Goal: Information Seeking & Learning: Learn about a topic

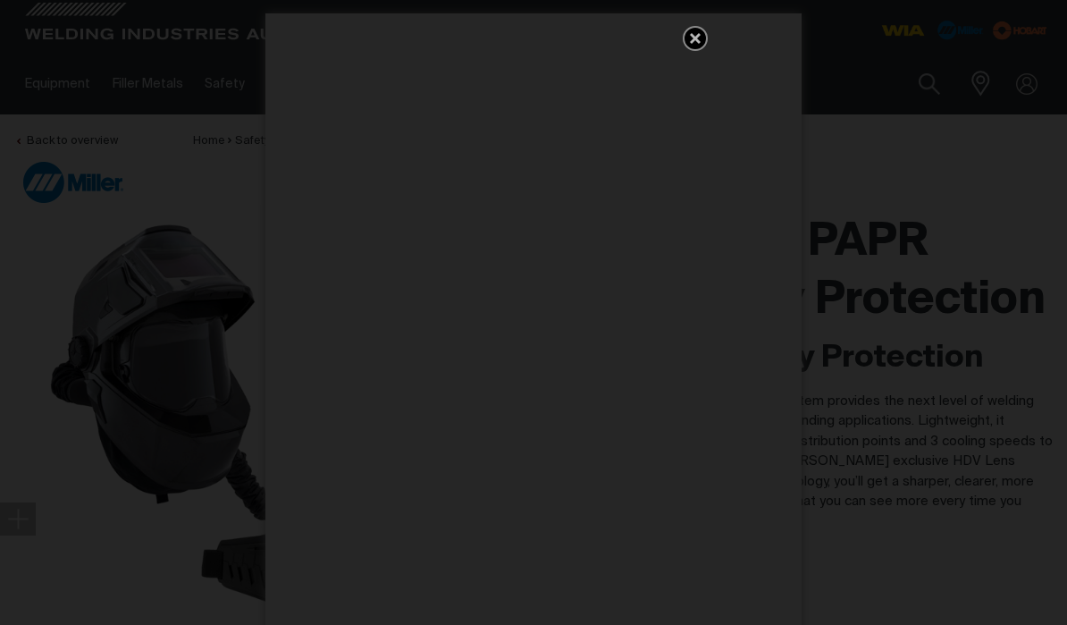
click at [695, 39] on icon "Get 5 WIA Welding Guides Free!" at bounding box center [695, 38] width 11 height 11
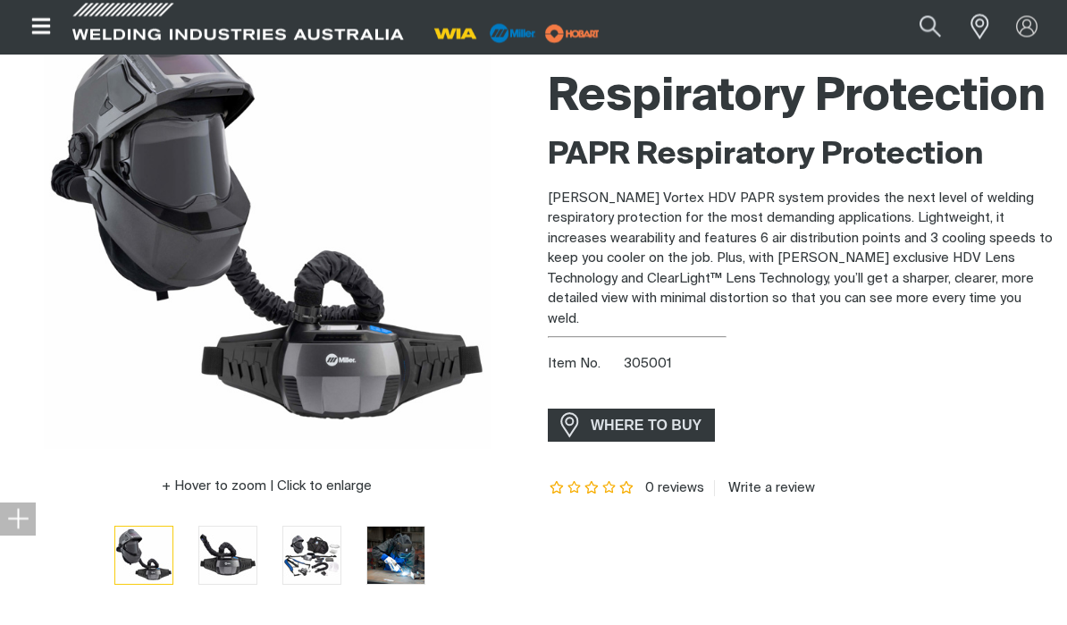
scroll to position [199, 0]
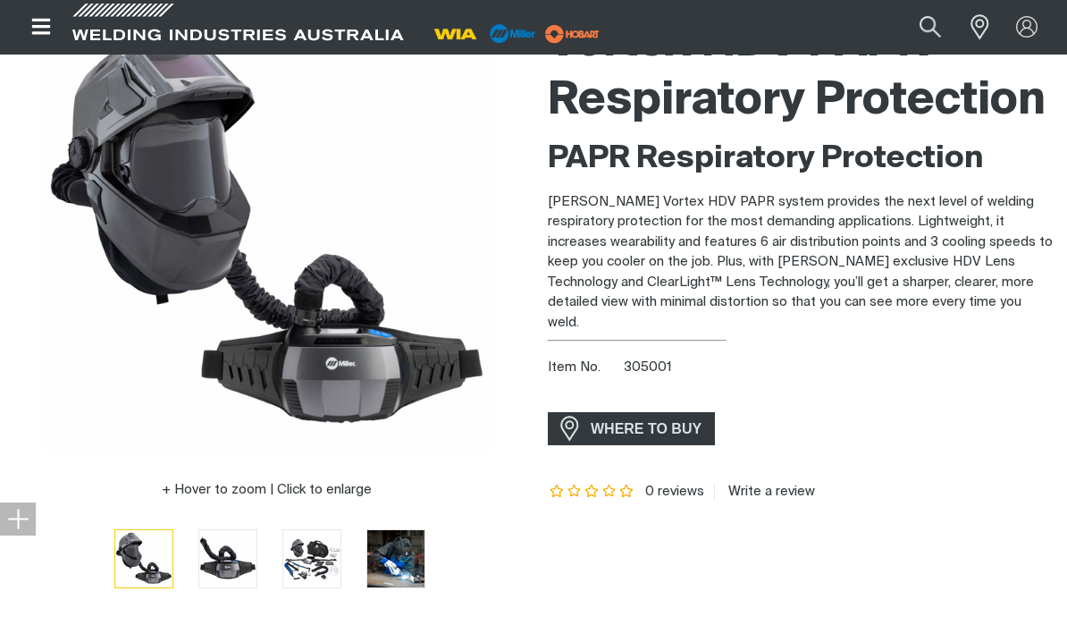
click at [199, 563] on img "Go to slide 2" at bounding box center [227, 558] width 57 height 57
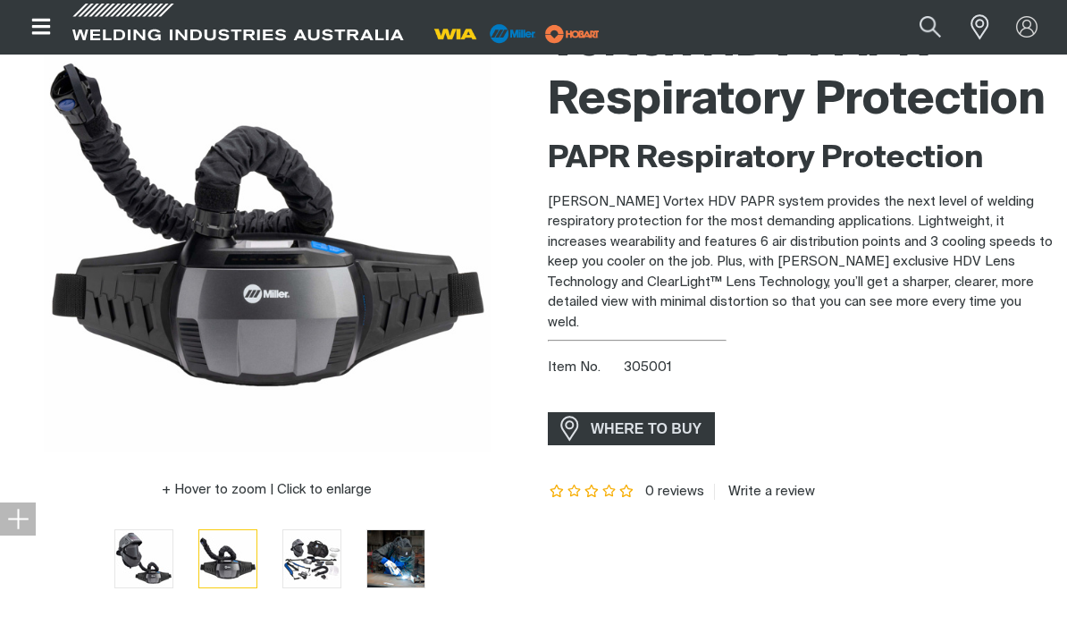
click at [283, 549] on img "Go to slide 3" at bounding box center [311, 558] width 57 height 57
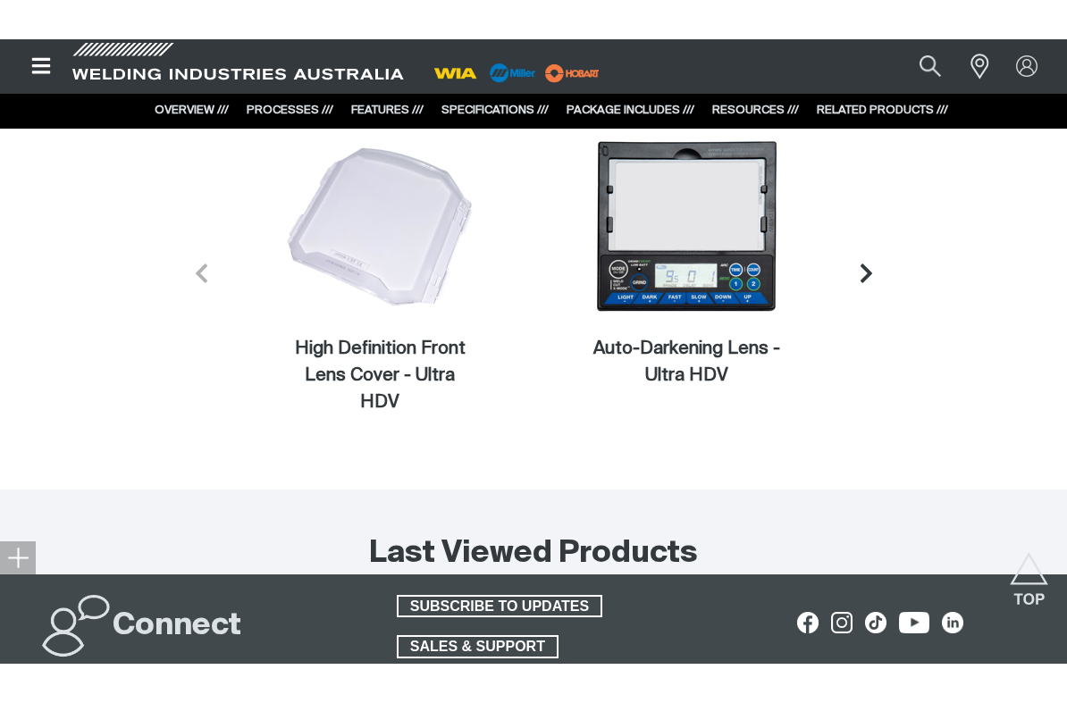
scroll to position [10242, 0]
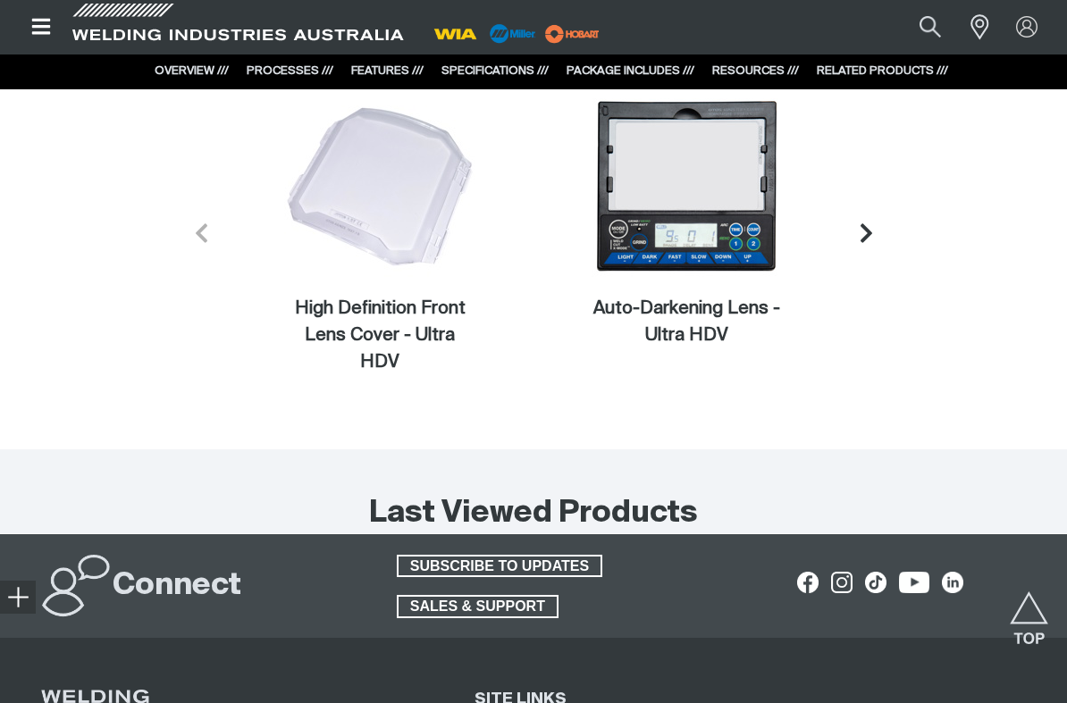
click at [871, 236] on icon "Next slide" at bounding box center [866, 234] width 22 height 22
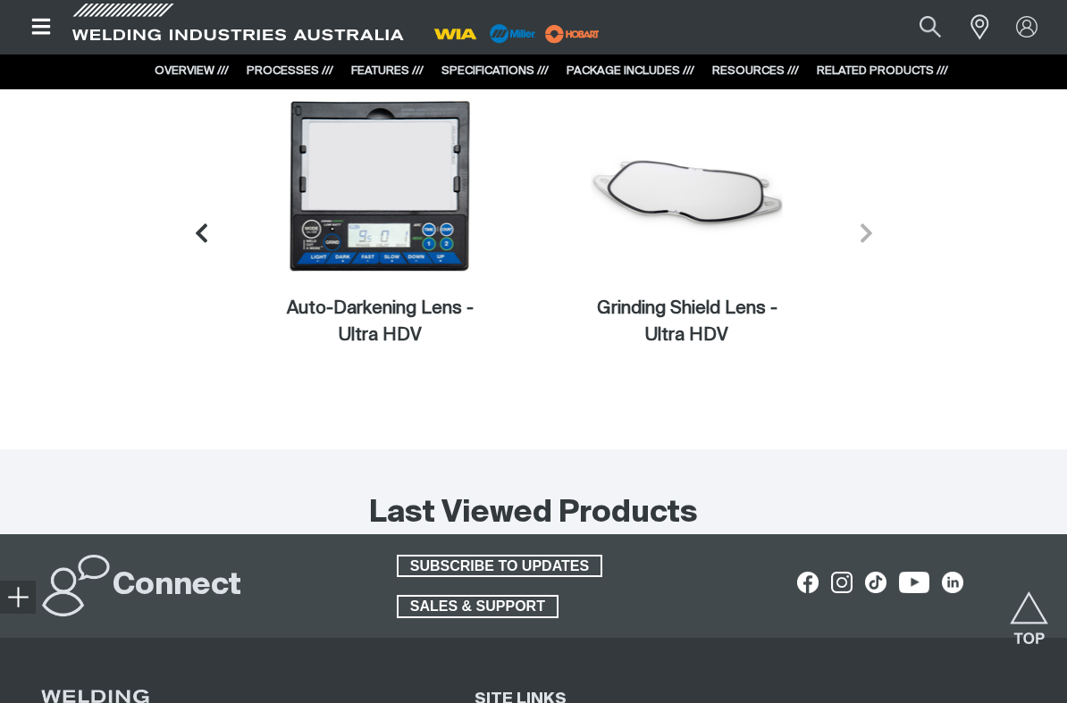
click at [870, 241] on icon "Next slide" at bounding box center [866, 234] width 22 height 22
click at [884, 240] on button "Next slide" at bounding box center [866, 233] width 51 height 51
click at [863, 245] on icon "Next slide" at bounding box center [866, 234] width 22 height 22
click at [869, 238] on icon "Next slide" at bounding box center [866, 234] width 22 height 22
click at [869, 237] on icon "Next slide" at bounding box center [866, 234] width 22 height 22
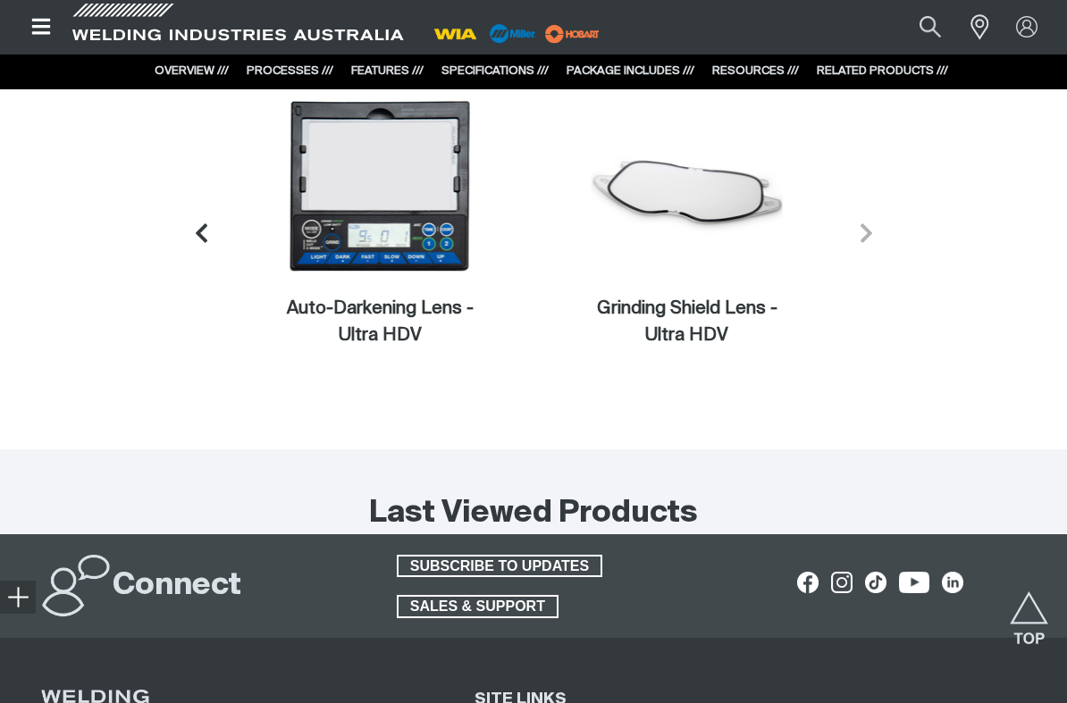
click at [206, 234] on icon "Previous slide" at bounding box center [201, 234] width 22 height 22
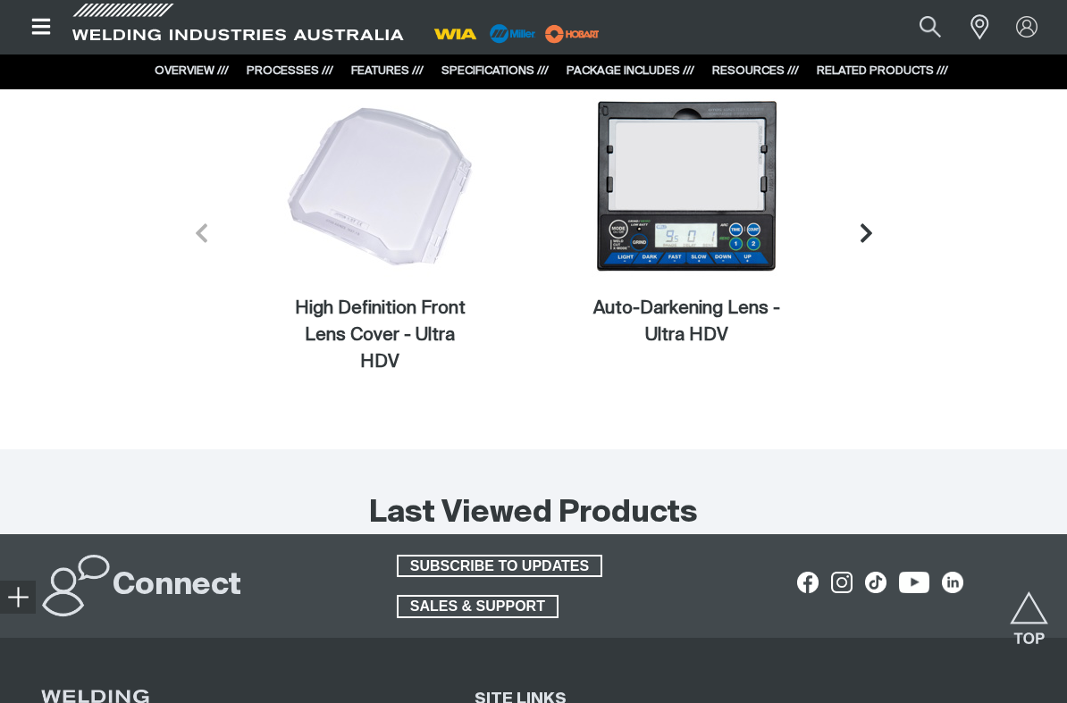
click at [203, 238] on icon "Previous slide" at bounding box center [202, 232] width 12 height 19
click at [215, 231] on button "Previous slide" at bounding box center [201, 233] width 51 height 51
click at [200, 232] on button "Previous slide" at bounding box center [201, 233] width 51 height 51
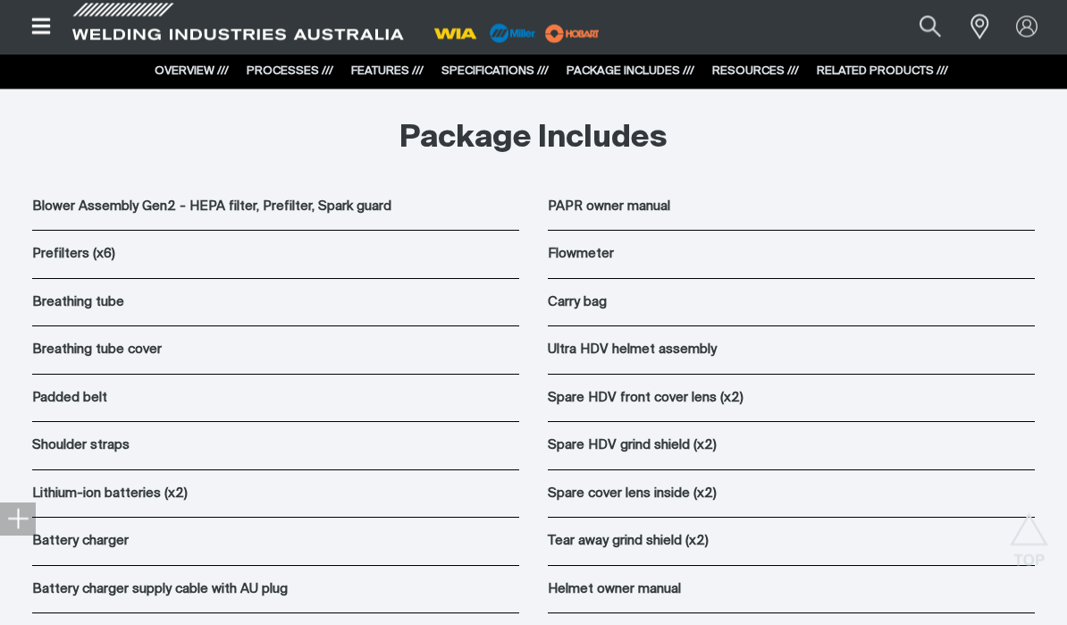
scroll to position [8717, 0]
